Goal: Information Seeking & Learning: Learn about a topic

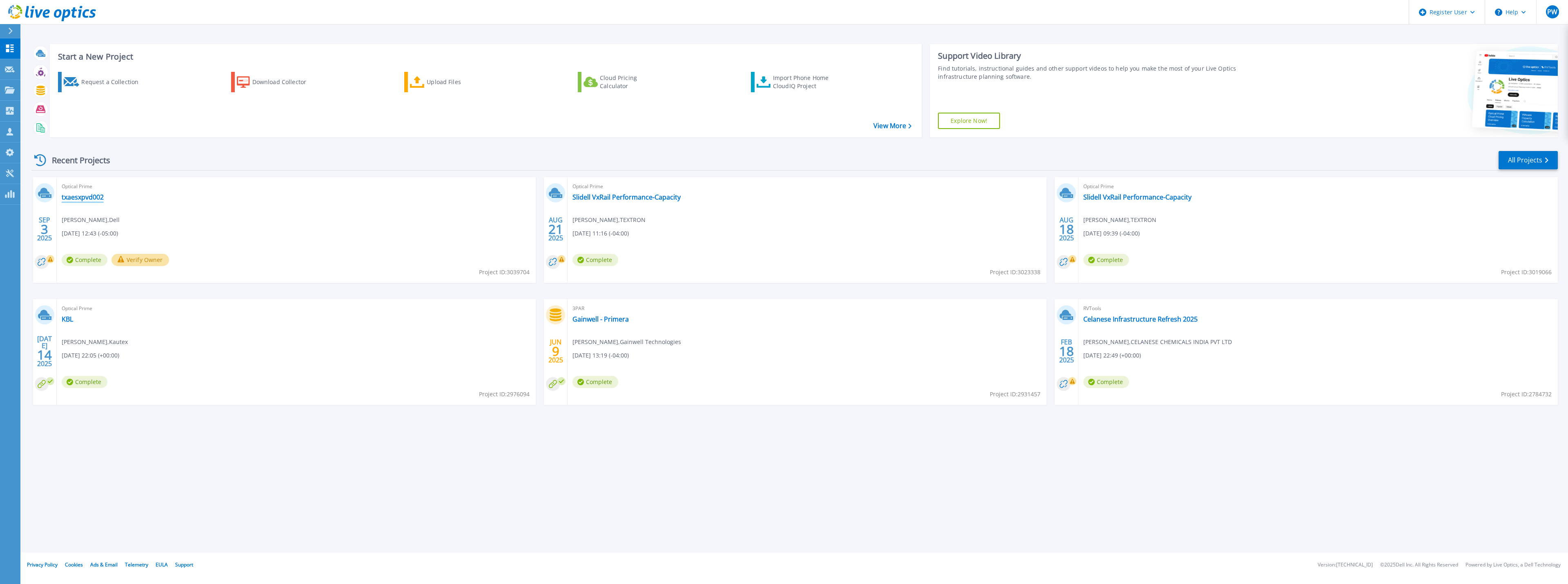
click at [80, 198] on link "txaesxpvd002" at bounding box center [82, 196] width 42 height 8
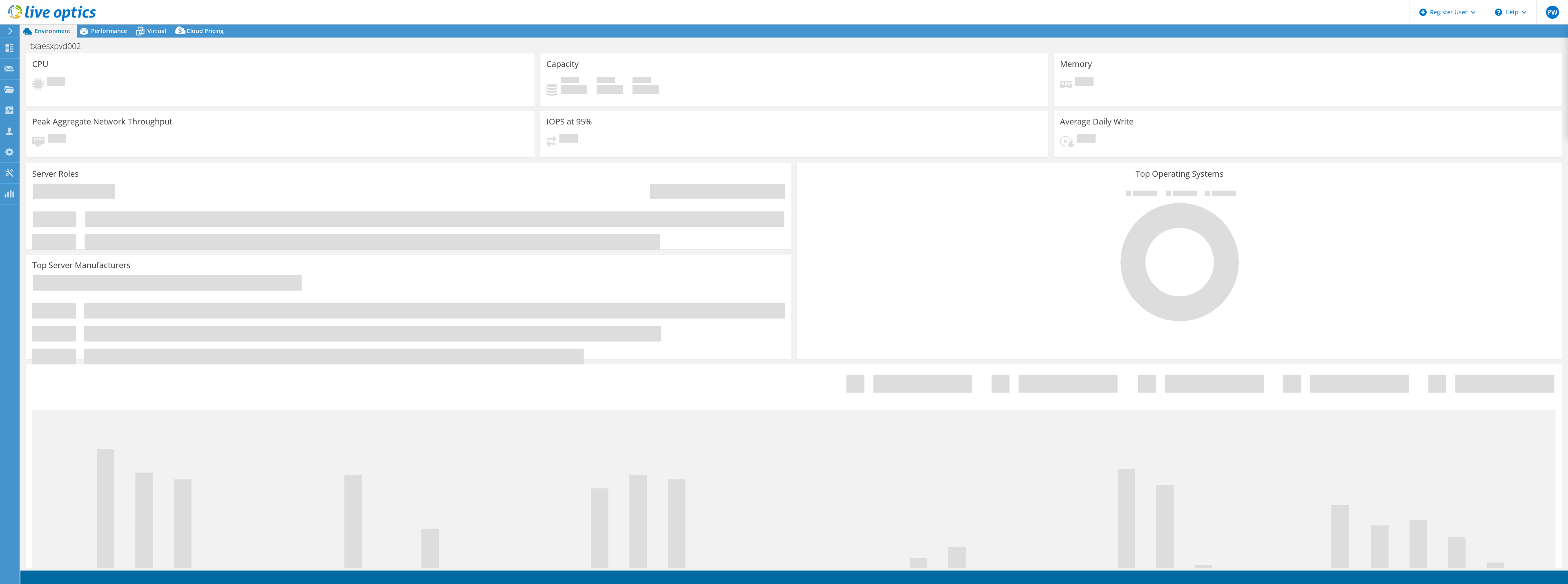
select select "USD"
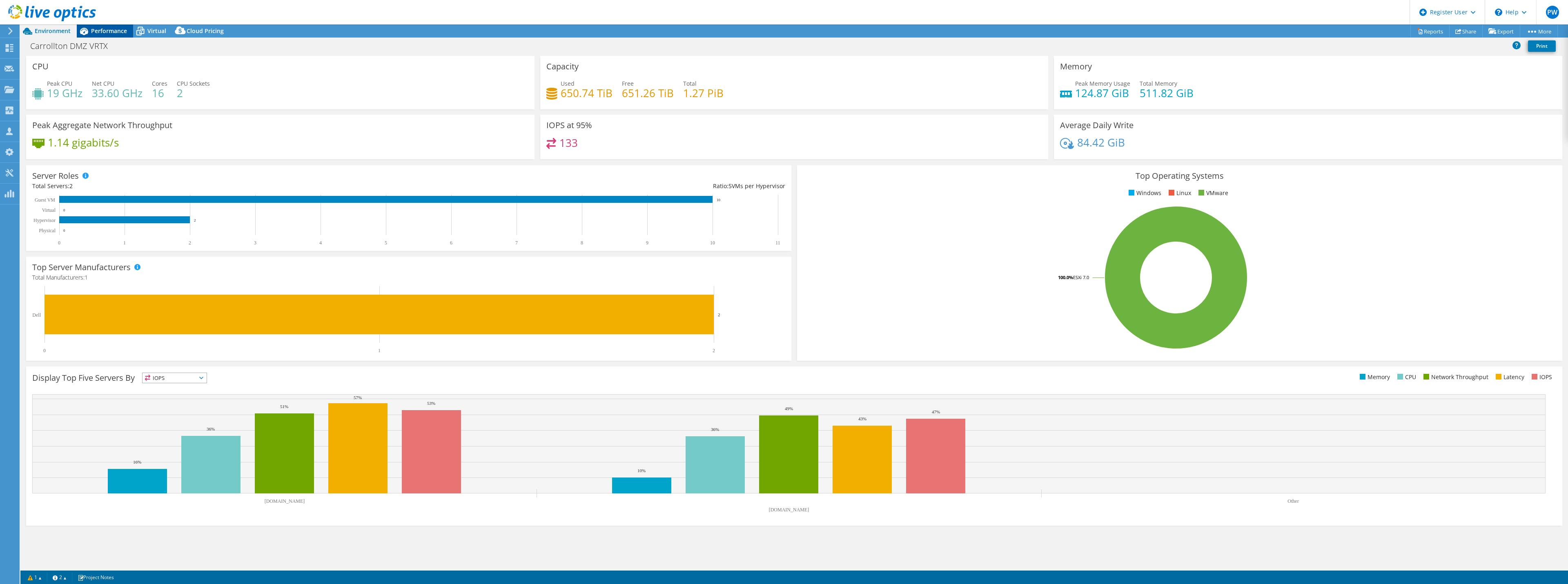
click at [102, 30] on span "Performance" at bounding box center [109, 30] width 36 height 8
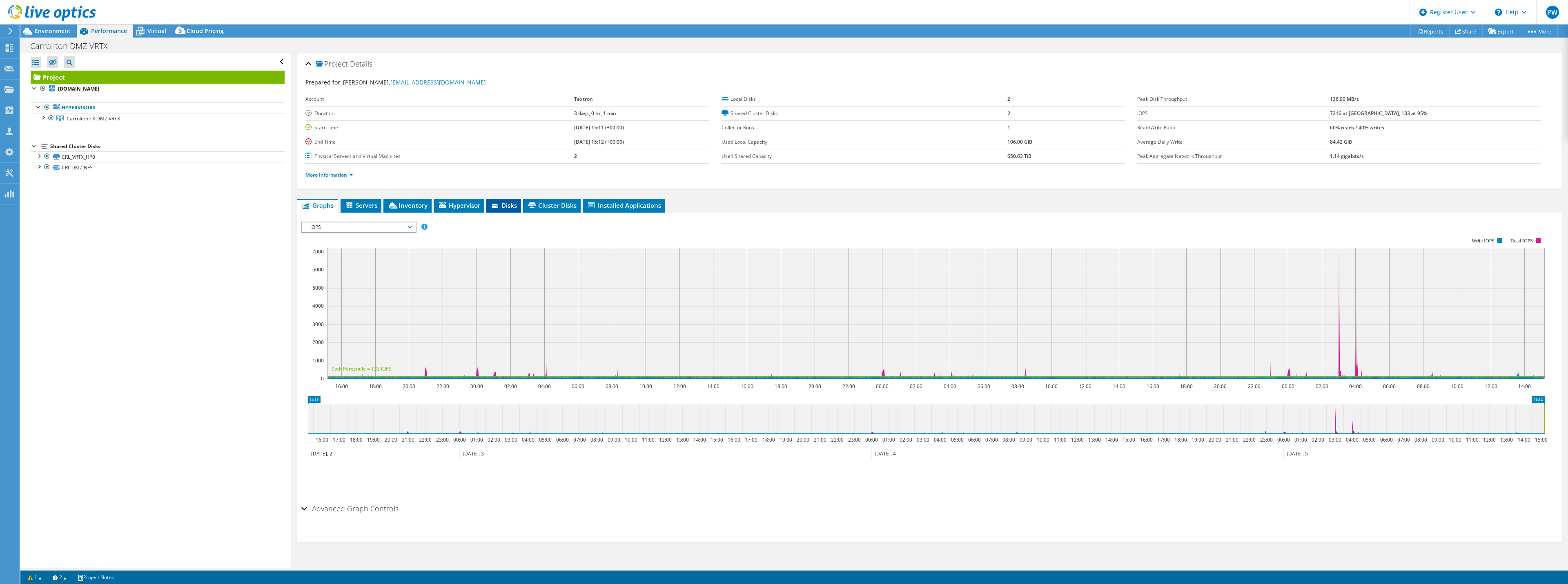
click at [516, 206] on span "Disks" at bounding box center [504, 205] width 27 height 8
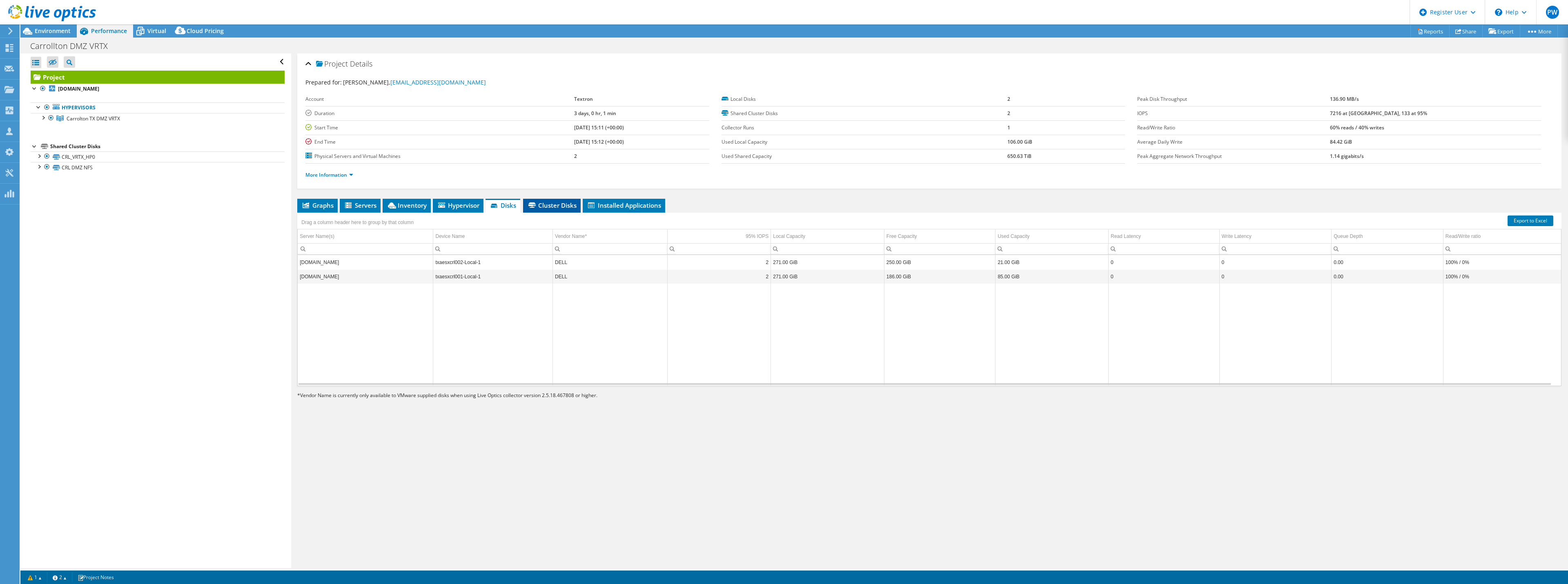
click at [543, 203] on span "Cluster Disks" at bounding box center [551, 205] width 49 height 8
click at [37, 165] on div at bounding box center [38, 165] width 8 height 8
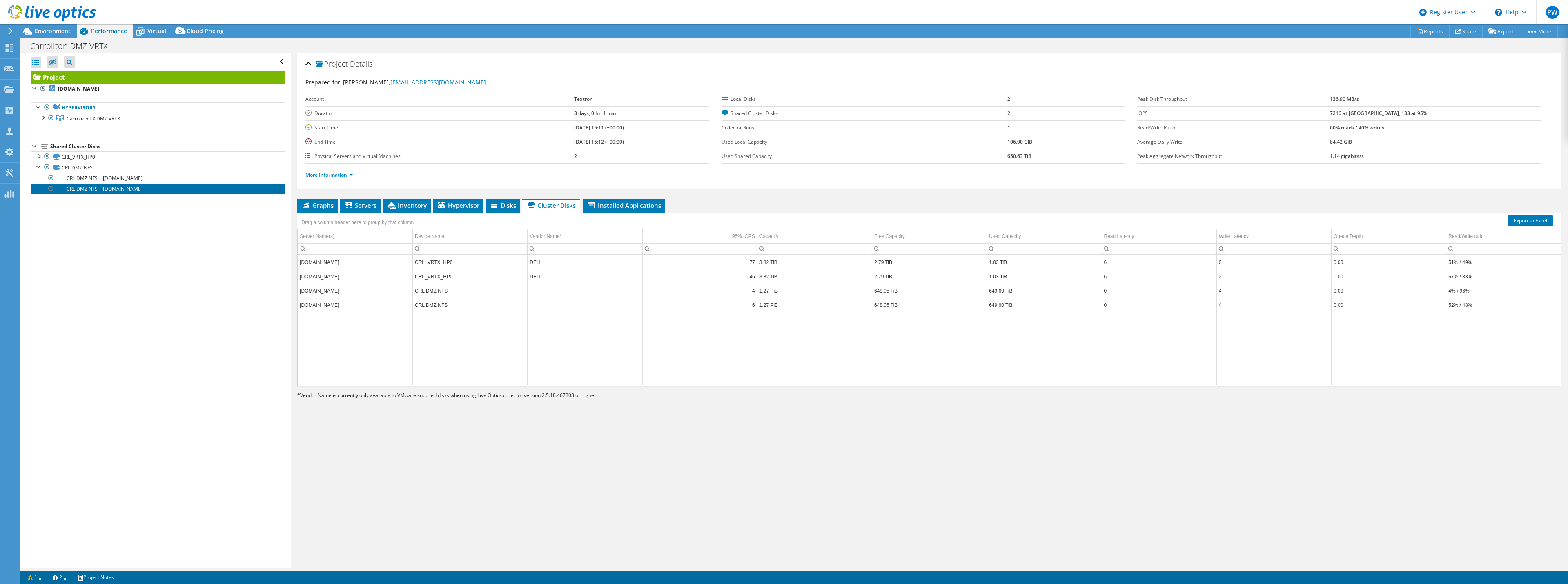
click at [139, 187] on link "CRL DMZ NFS | [DOMAIN_NAME]" at bounding box center [157, 189] width 254 height 10
